Goal: Transaction & Acquisition: Purchase product/service

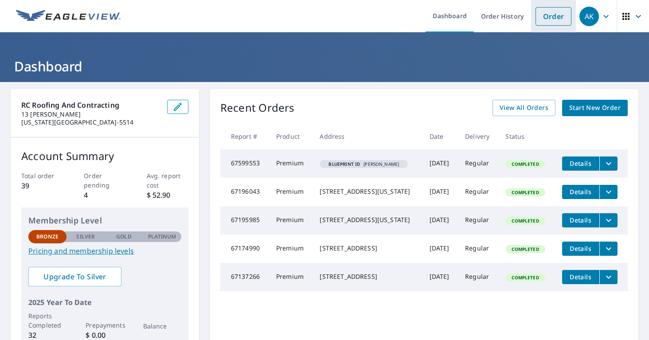
click at [556, 17] on link "Order" at bounding box center [553, 16] width 36 height 19
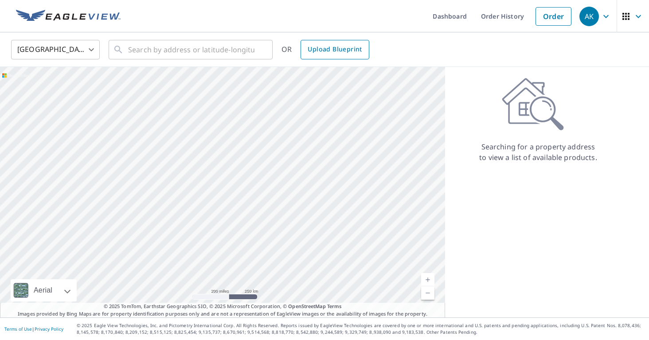
click at [348, 55] on link "Upload Blueprint" at bounding box center [335, 50] width 68 height 20
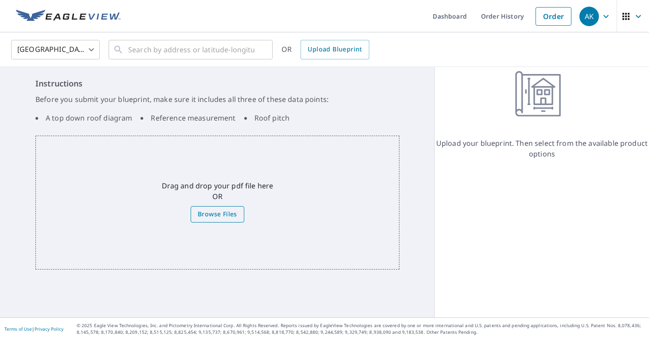
click at [238, 207] on label "Browse Files" at bounding box center [218, 214] width 54 height 16
click at [0, 0] on input "Browse Files" at bounding box center [0, 0] width 0 height 0
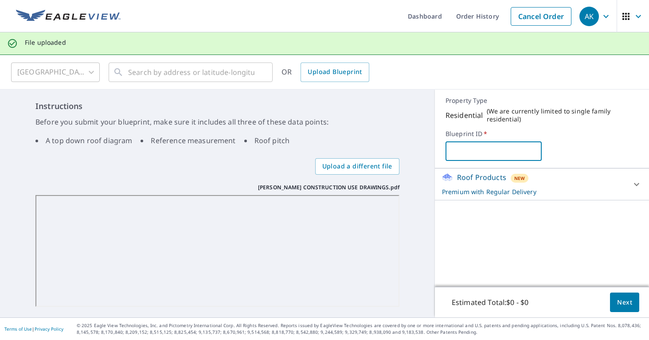
click at [472, 139] on input "text" at bounding box center [493, 151] width 97 height 25
paste input "Good Morning [PERSON_NAME]! Thank you for your patience in waiting for this est…"
type input "Good Morning [PERSON_NAME]! Thank you for your patience in waiting for this est…"
type input "[PERSON_NAME]"
click at [628, 301] on span "Next" at bounding box center [624, 302] width 15 height 11
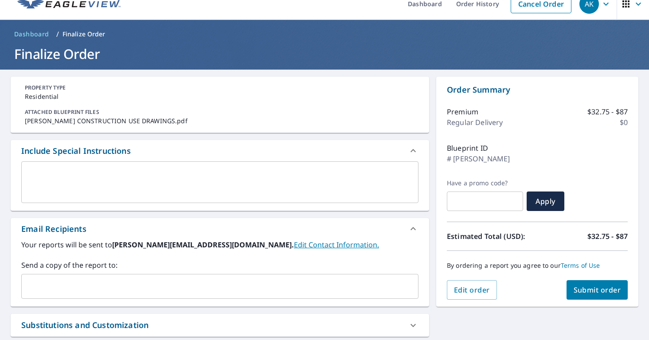
scroll to position [15, 0]
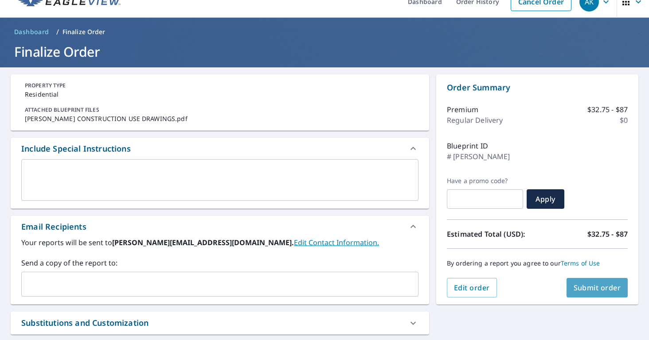
click at [591, 293] on button "Submit order" at bounding box center [597, 288] width 62 height 20
